Goal: Task Accomplishment & Management: Manage account settings

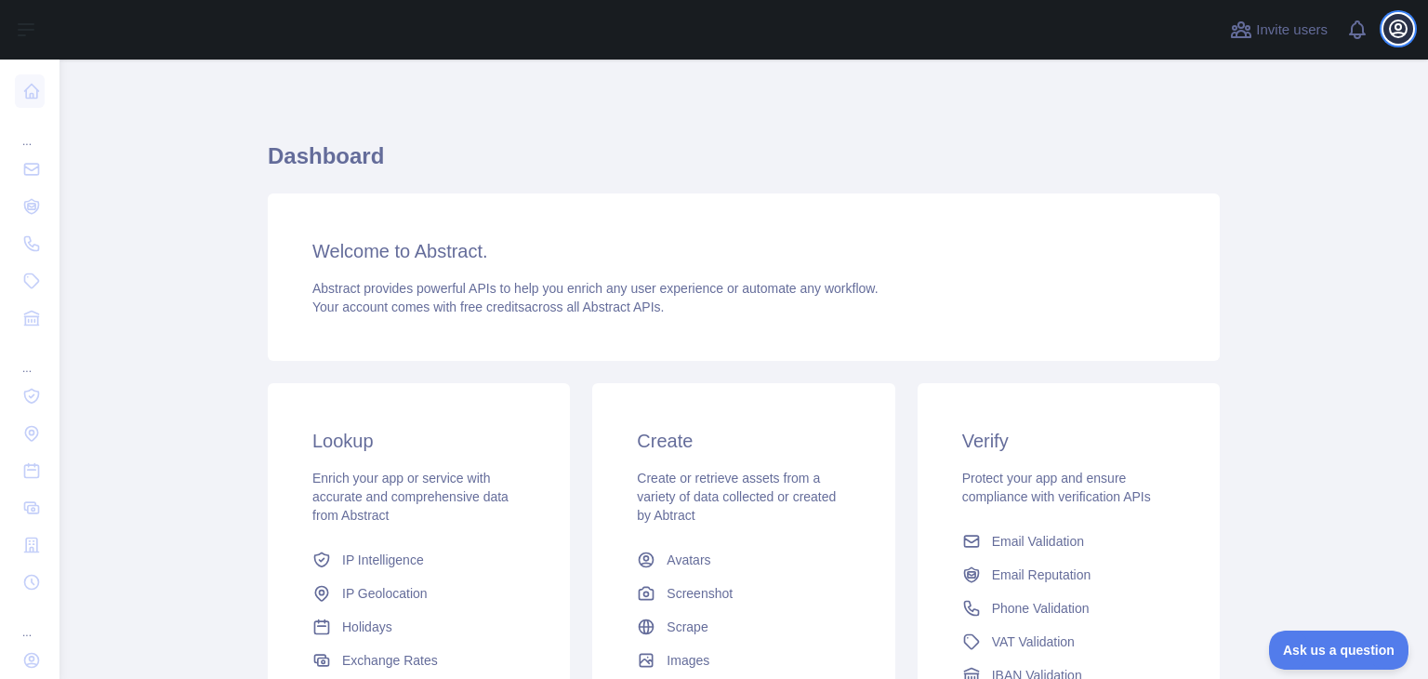
click at [1396, 35] on icon "button" at bounding box center [1398, 29] width 22 height 22
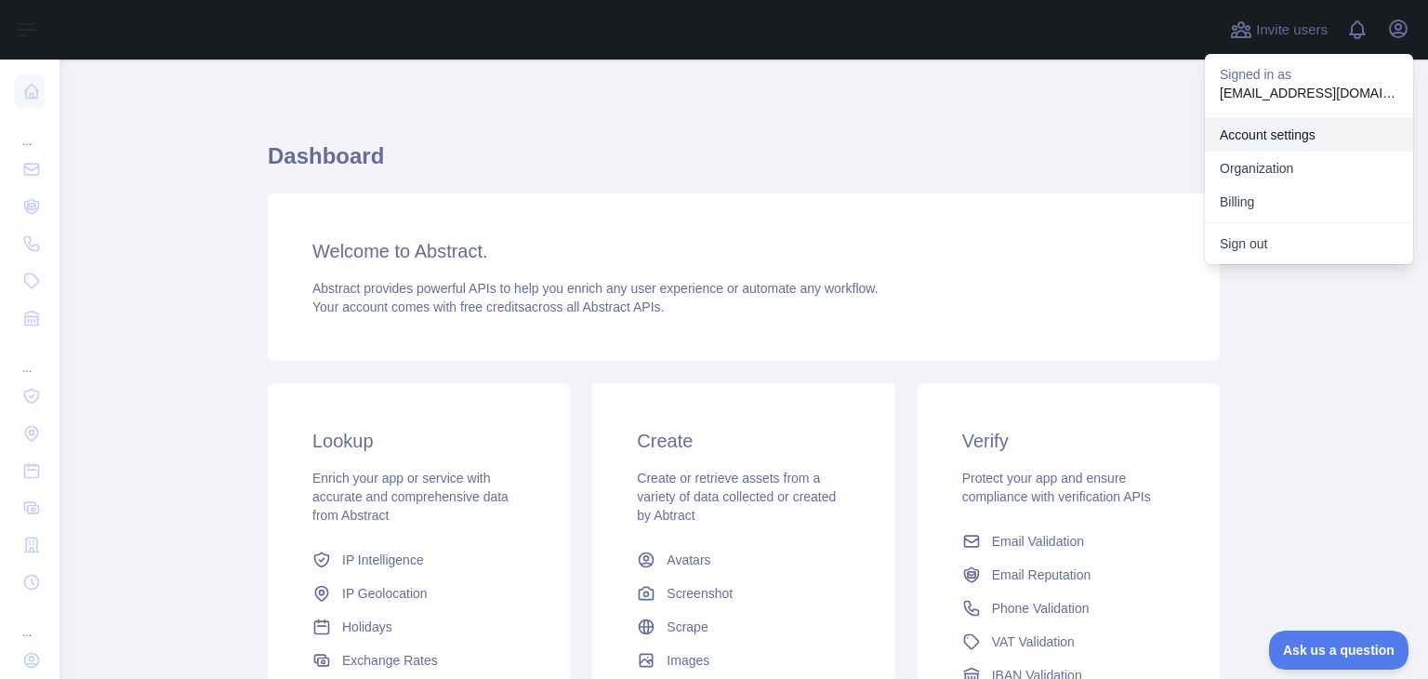
click at [1286, 131] on link "Account settings" at bounding box center [1309, 134] width 208 height 33
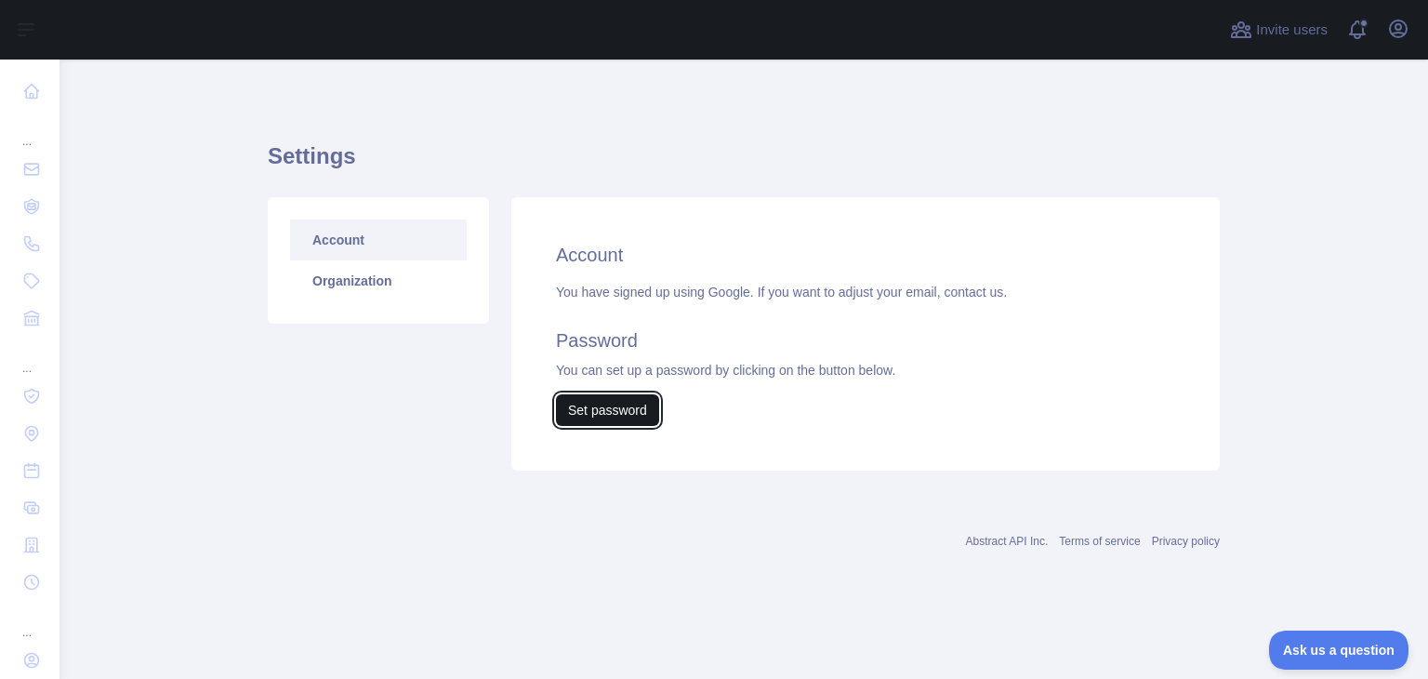
click at [622, 406] on button "Set password" at bounding box center [607, 410] width 103 height 32
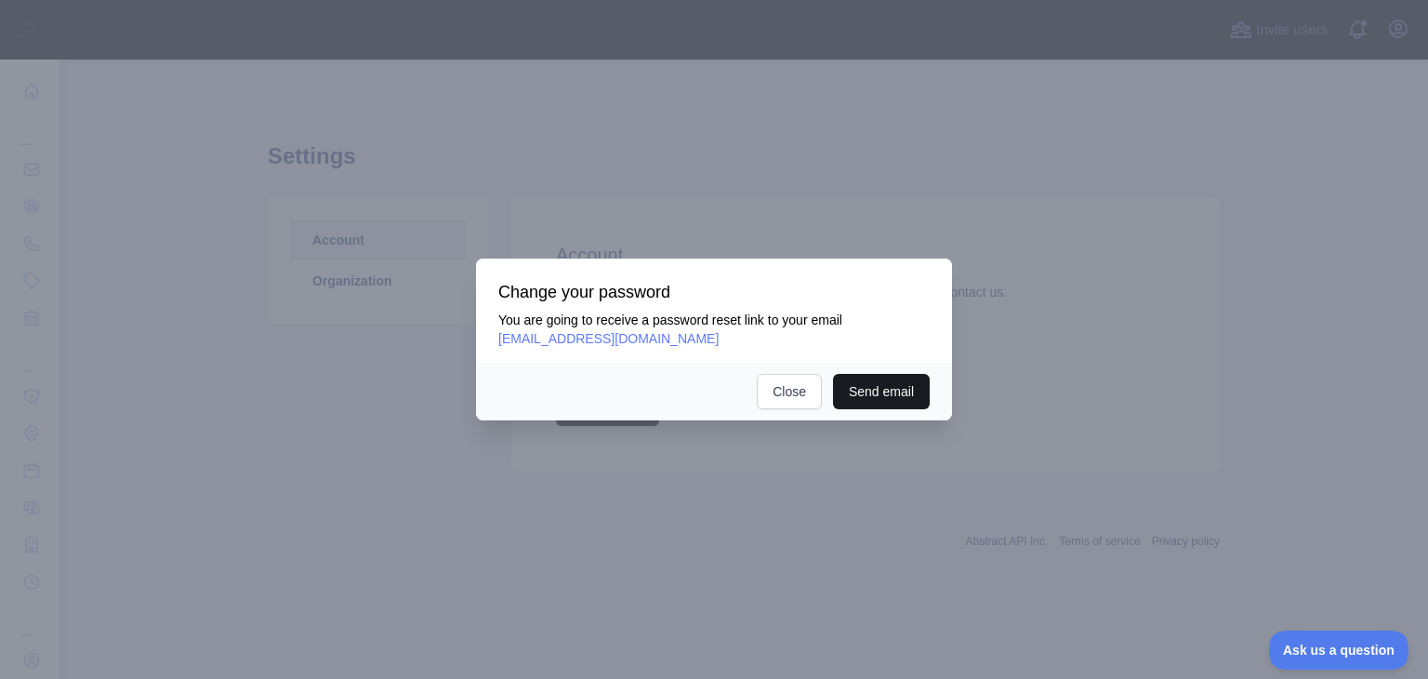
click at [892, 390] on button "Send email" at bounding box center [881, 391] width 97 height 35
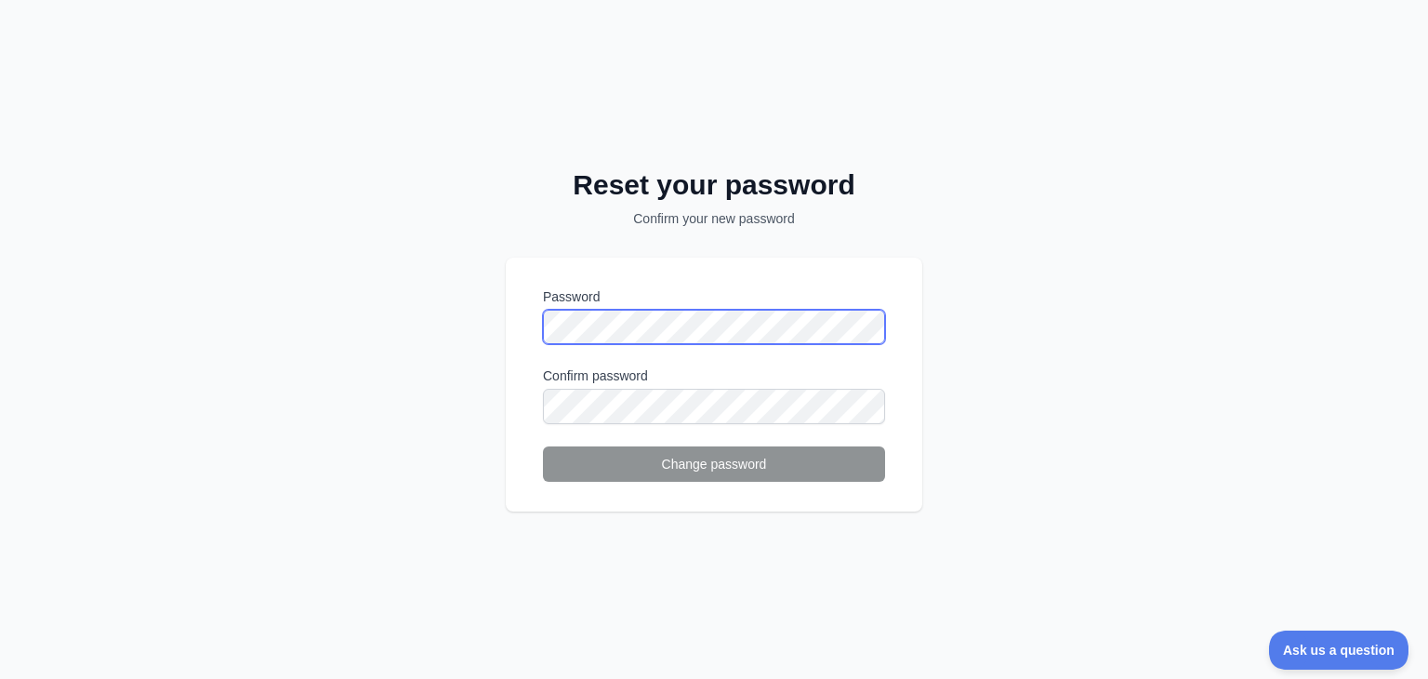
click at [469, 310] on div "Reset your password Confirm your new password Password Confirm password Change …" at bounding box center [714, 339] width 1428 height 679
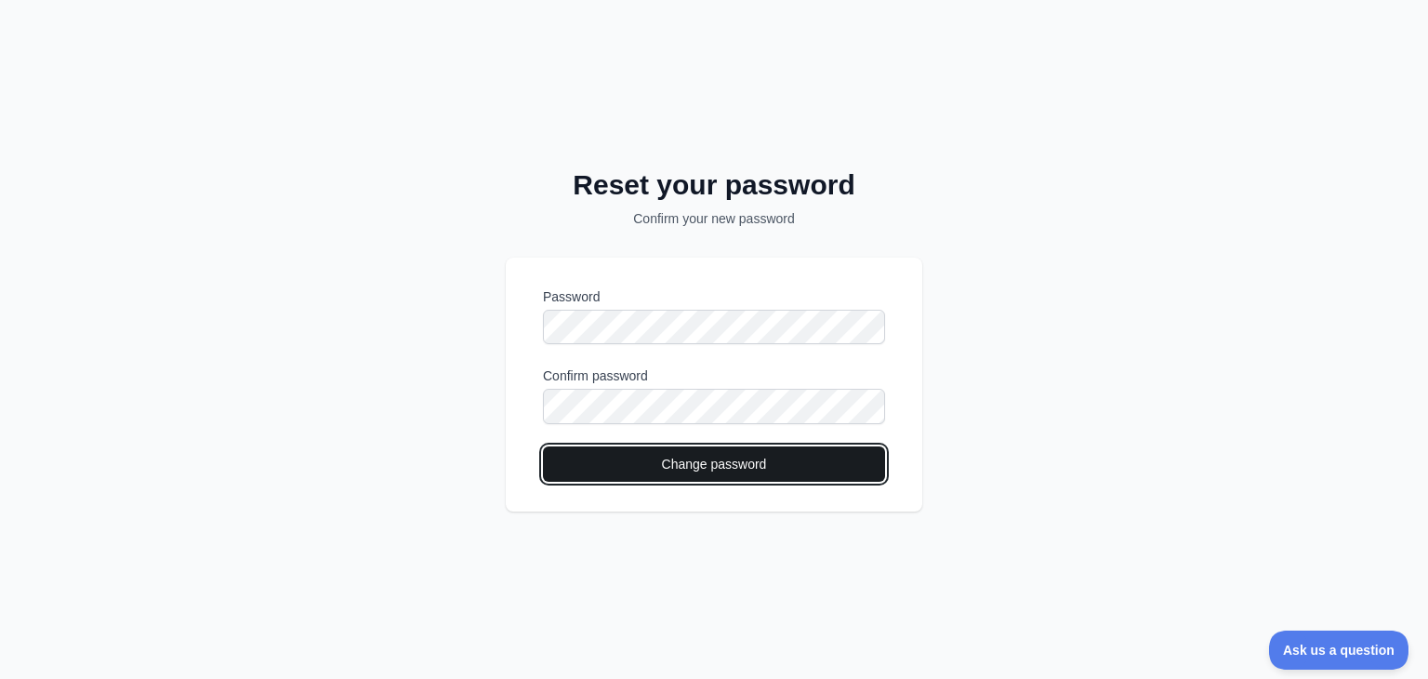
click at [623, 460] on button "Change password" at bounding box center [714, 463] width 342 height 35
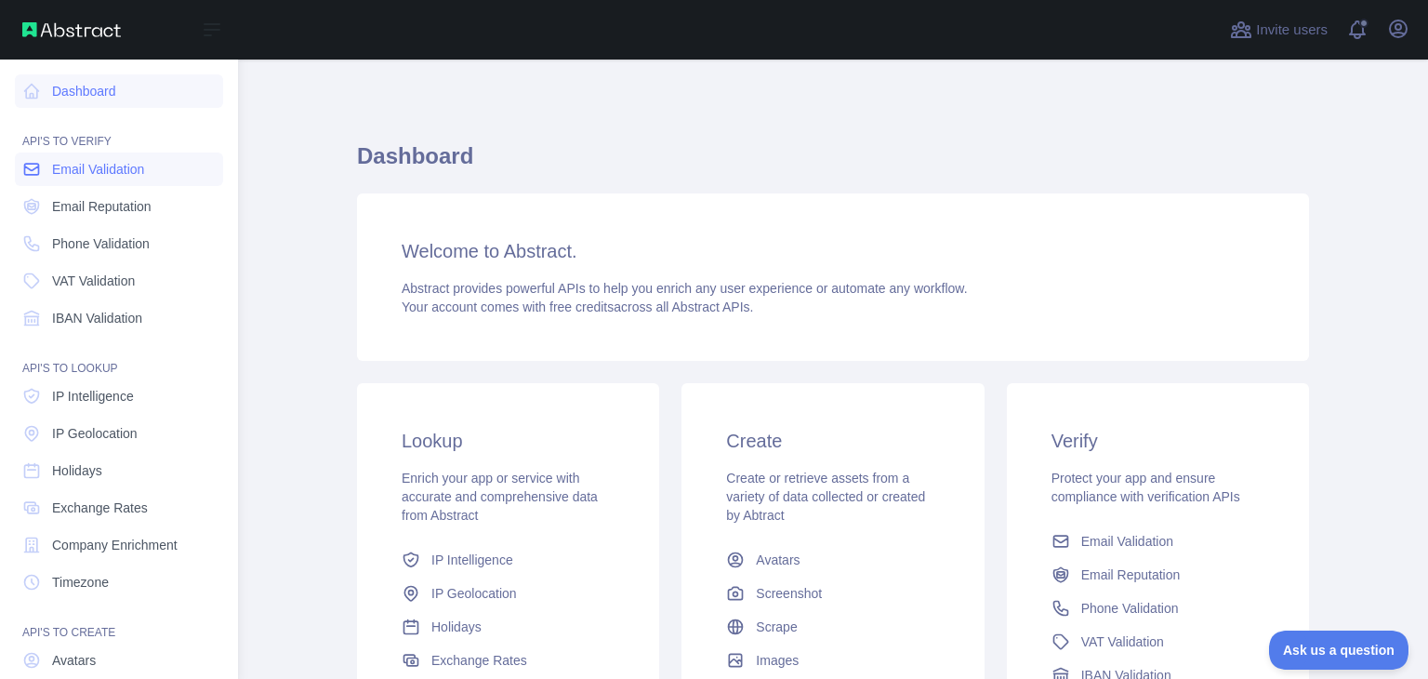
click at [133, 176] on span "Email Validation" at bounding box center [98, 169] width 92 height 19
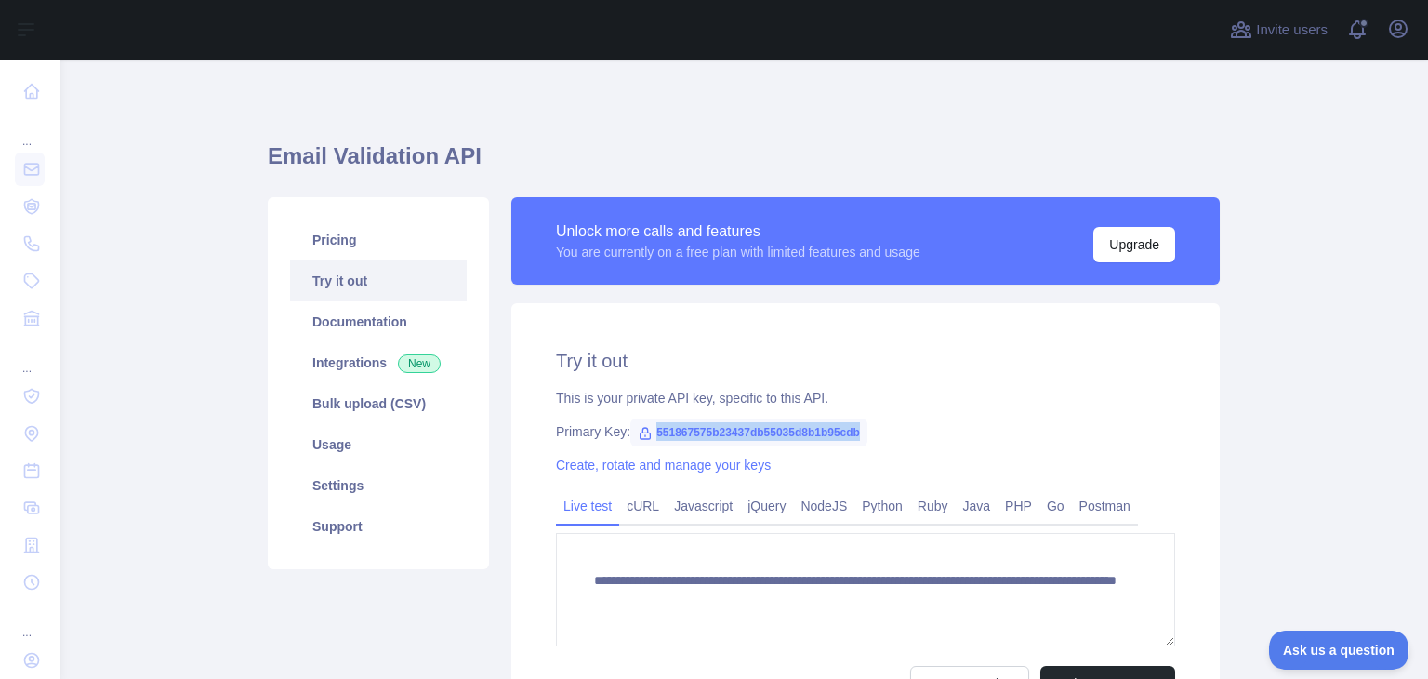
drag, startPoint x: 646, startPoint y: 435, endPoint x: 866, endPoint y: 432, distance: 220.3
click at [866, 432] on div "Primary Key: 551867575b23437db55035d8b1b95cdb" at bounding box center [865, 431] width 619 height 19
copy span "551867575b23437db55035d8b1b95cdb"
